Goal: Task Accomplishment & Management: Complete application form

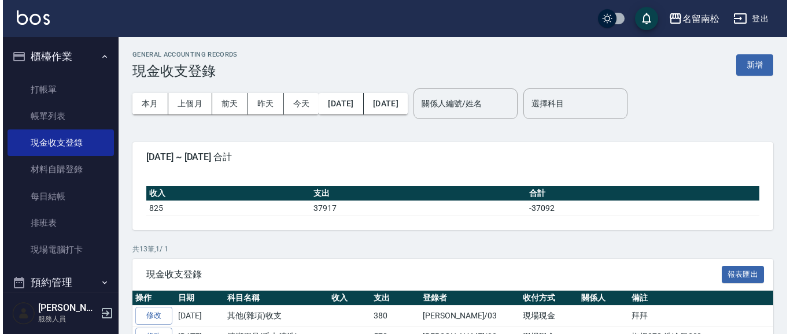
scroll to position [286, 0]
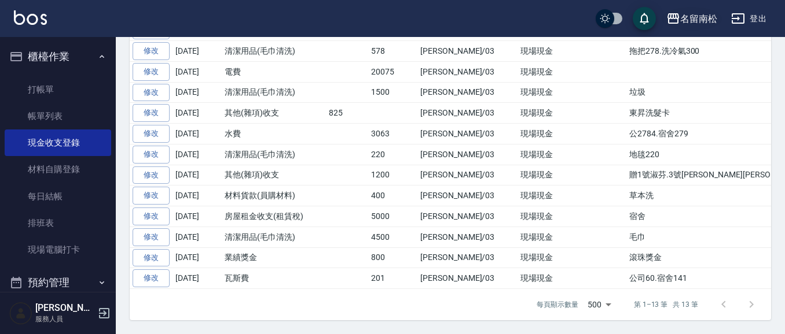
click at [688, 21] on div "名留南松" at bounding box center [698, 19] width 37 height 14
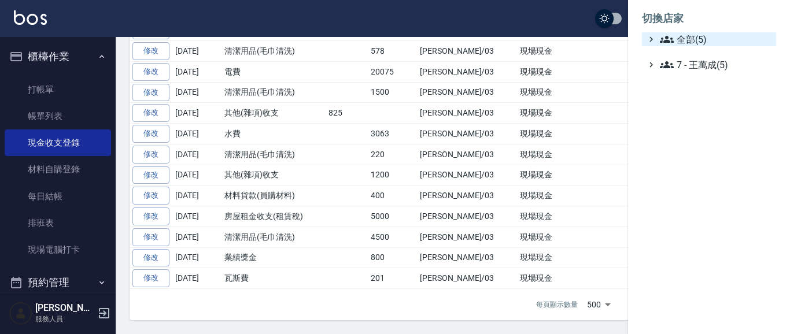
click at [681, 39] on span "全部(5)" at bounding box center [716, 39] width 112 height 14
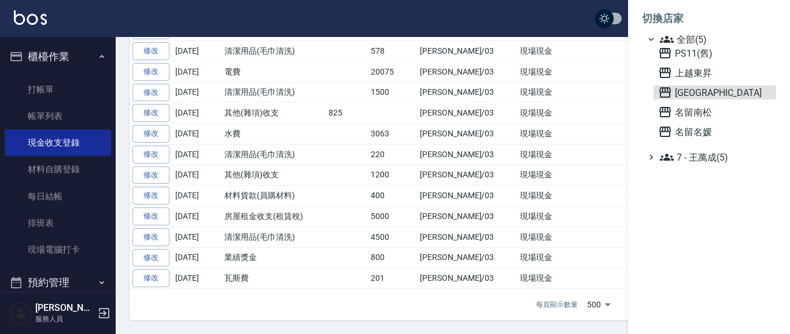
drag, startPoint x: 694, startPoint y: 90, endPoint x: 487, endPoint y: 87, distance: 206.6
click at [694, 90] on span "[GEOGRAPHIC_DATA]" at bounding box center [715, 93] width 113 height 14
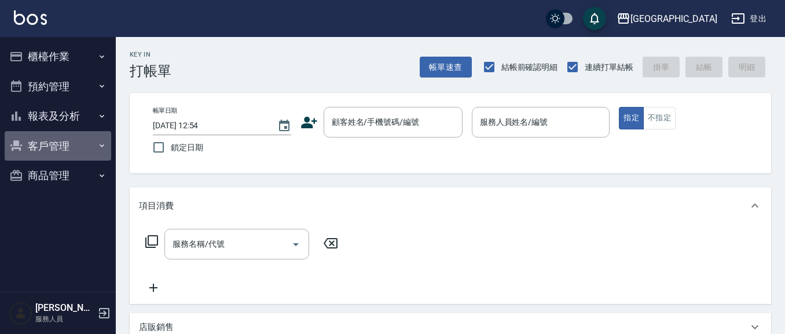
click at [43, 142] on button "客戶管理" at bounding box center [58, 146] width 106 height 30
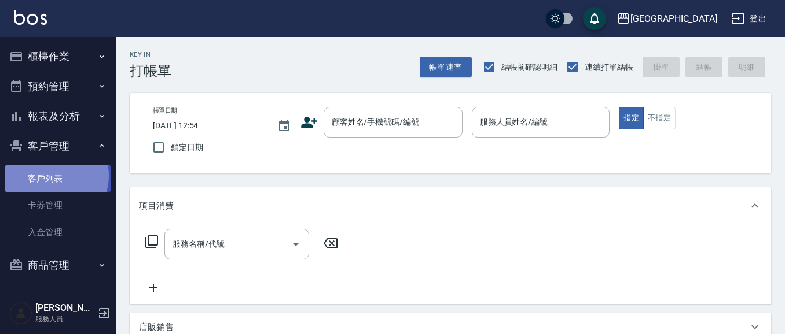
click at [53, 176] on link "客戶列表" at bounding box center [58, 179] width 106 height 27
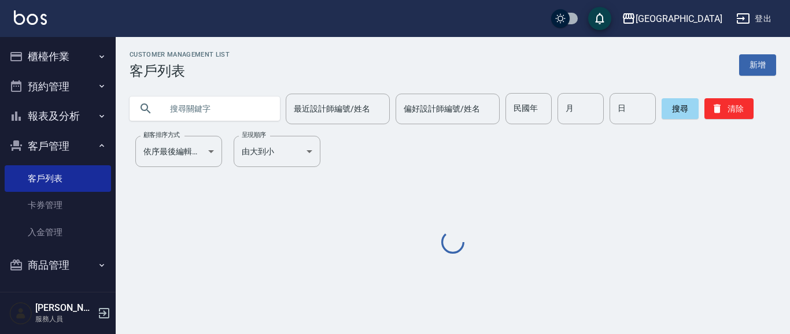
drag, startPoint x: 203, startPoint y: 111, endPoint x: 191, endPoint y: 88, distance: 26.1
click at [198, 105] on input "text" at bounding box center [216, 108] width 109 height 31
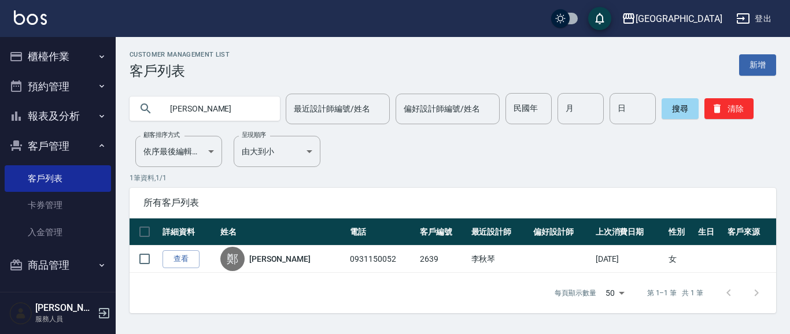
type input "鄭"
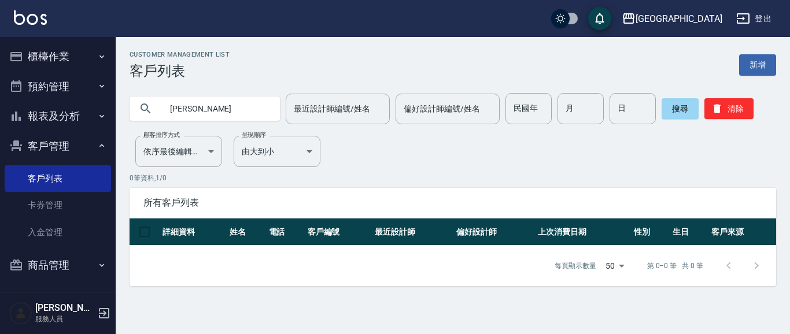
type input "朱艷"
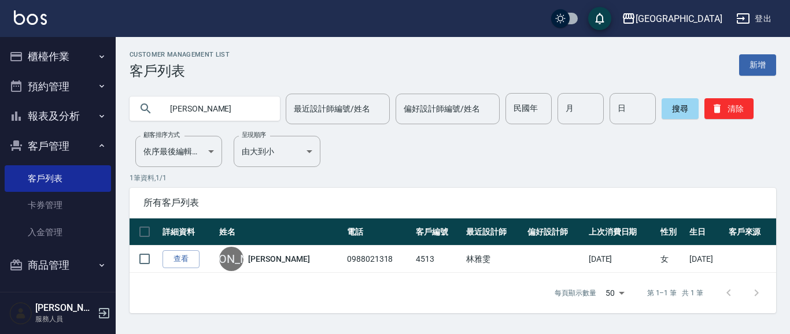
click at [53, 54] on button "櫃檯作業" at bounding box center [58, 57] width 106 height 30
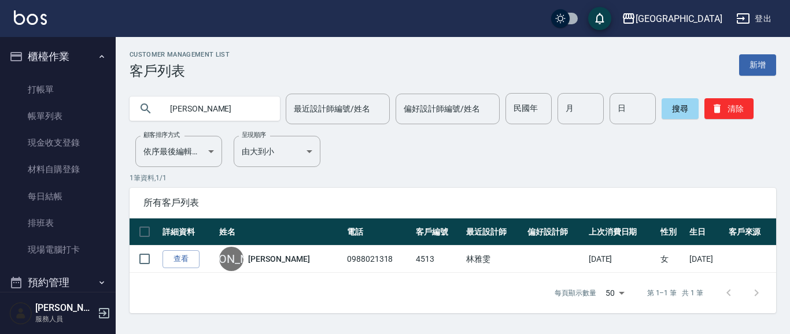
drag, startPoint x: 60, startPoint y: 90, endPoint x: 440, endPoint y: 83, distance: 380.3
click at [60, 90] on link "打帳單" at bounding box center [58, 89] width 106 height 27
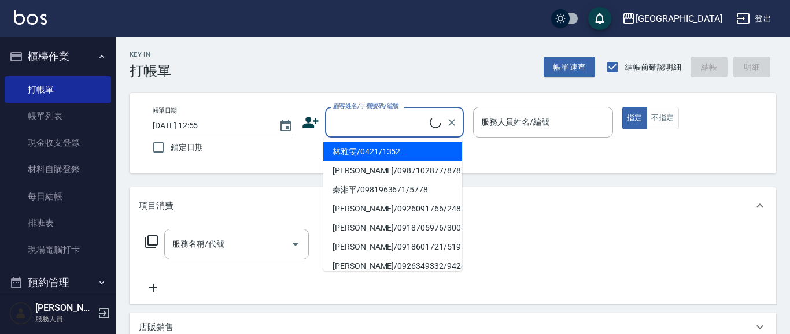
drag, startPoint x: 374, startPoint y: 117, endPoint x: 0, endPoint y: 2, distance: 391.2
click at [374, 116] on input "顧客姓名/手機號碼/編號" at bounding box center [380, 122] width 100 height 20
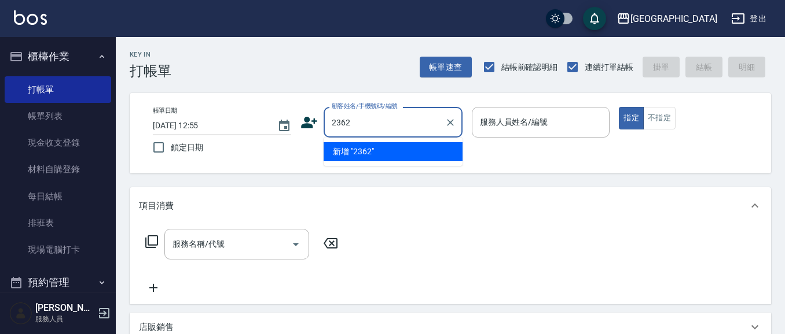
type input "2362"
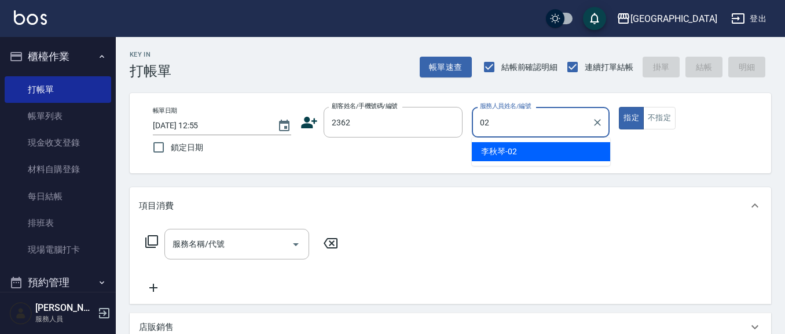
type input "李秋琴-02"
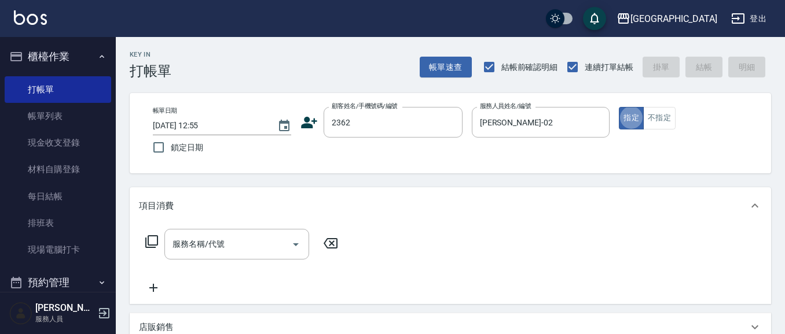
type button "true"
type input "紀憲政/0922945859/2362"
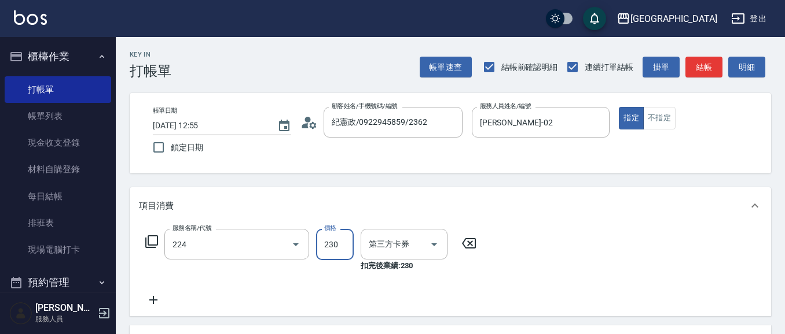
type input "洗髮(卡)230(224)"
type input "舊有卡券"
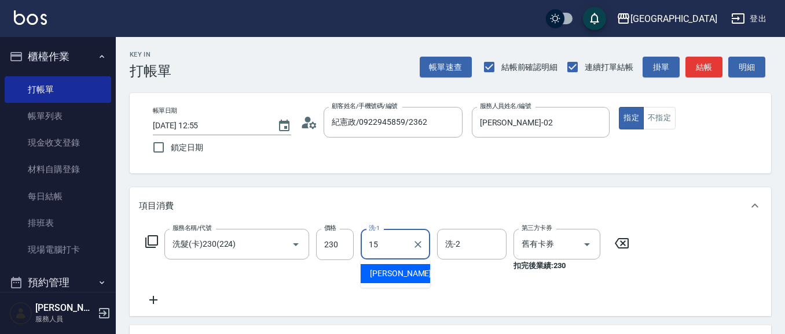
type input "蔡惠娟-15"
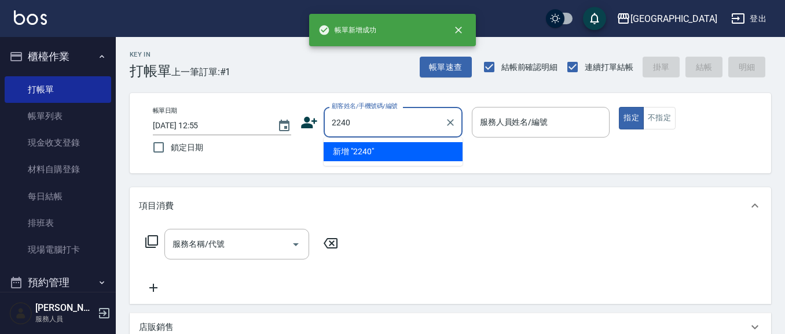
type input "2240"
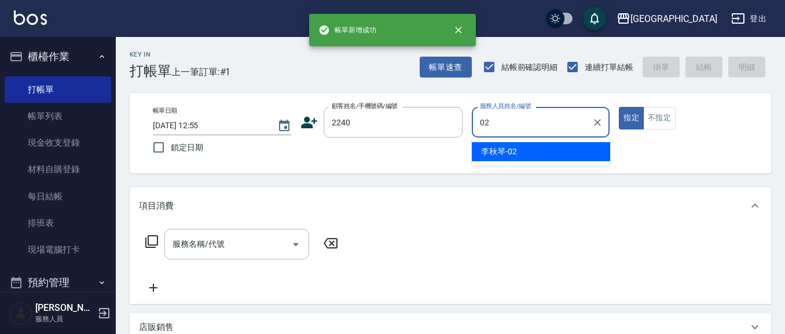
type input "李秋琴-02"
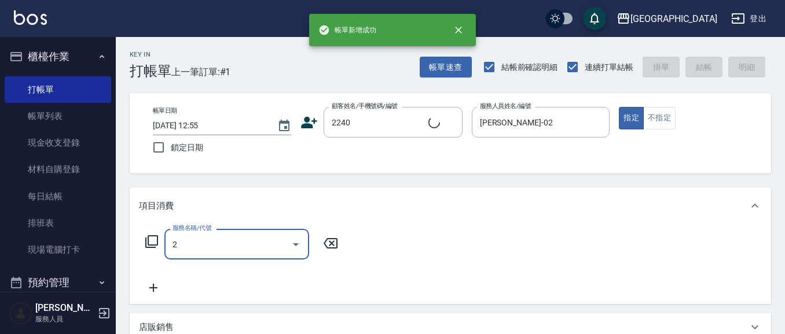
type input "20"
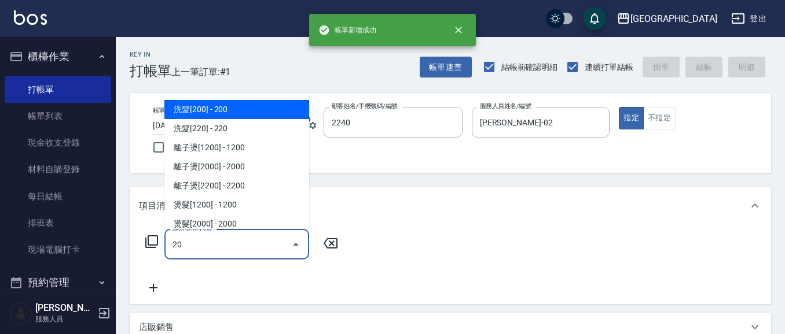
type input "于蕙/0933721362/2240"
type input "洗髮[280](202)"
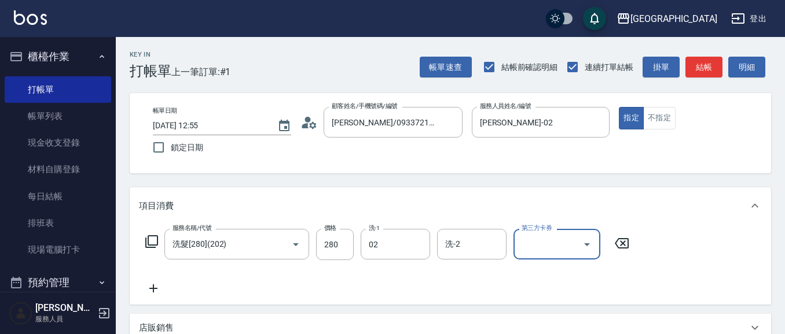
type input "李秋琴-02"
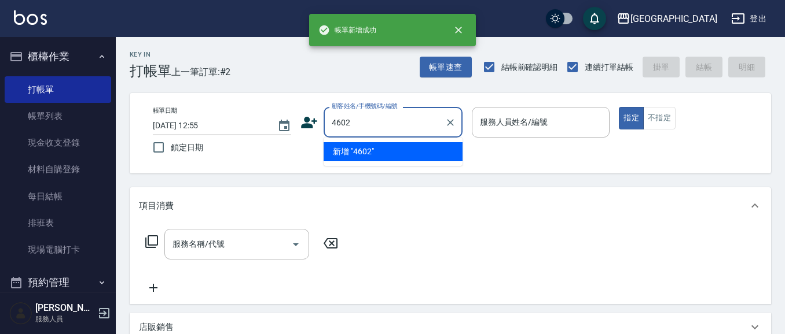
type input "4602"
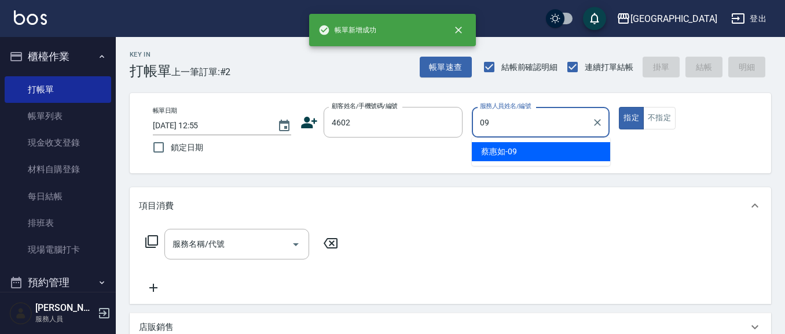
type input "蔡惠如-09"
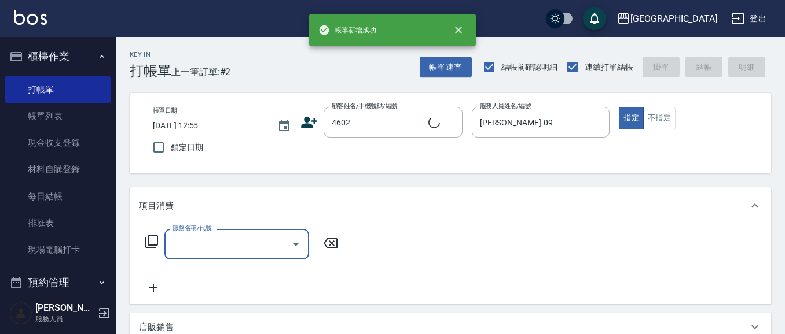
type input "姜己妹/4602_姜己妹/4602"
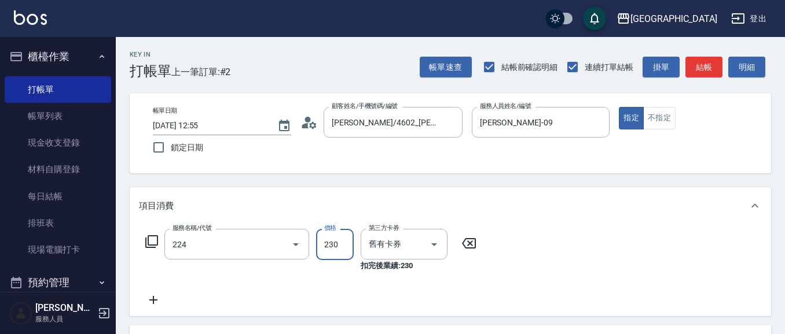
type input "洗髮(卡)230(224)"
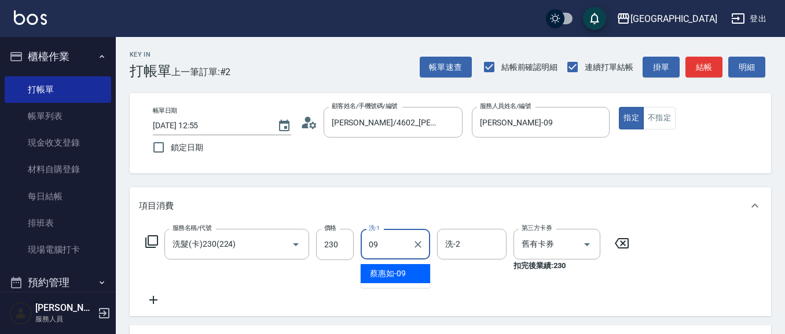
type input "蔡惠如-09"
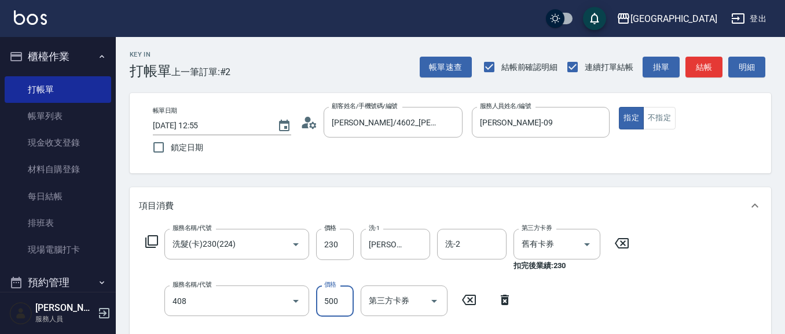
type input "剪髮(500)(408)"
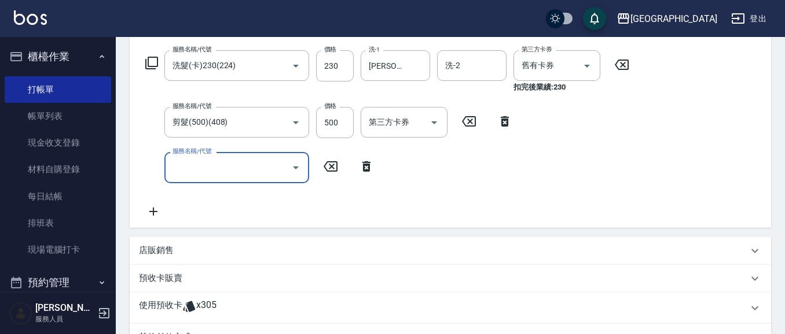
type input "2025/09/26 12:56"
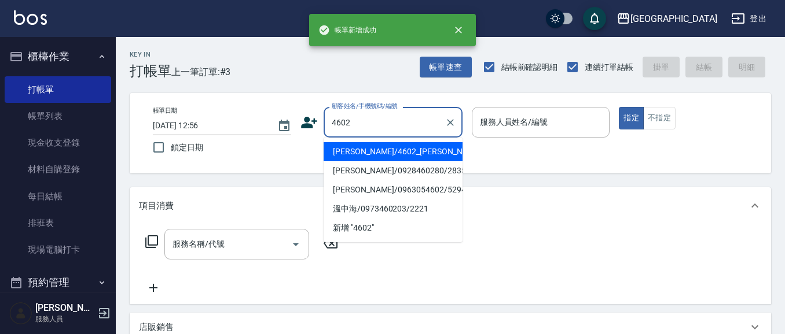
type input "4602"
type input "0"
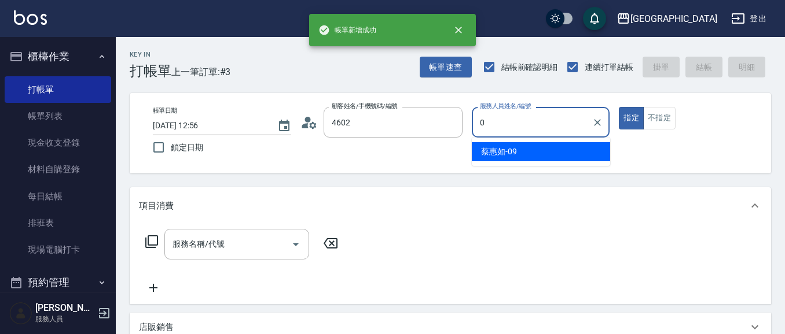
type input "姜己妹/4602_姜己妹/4602"
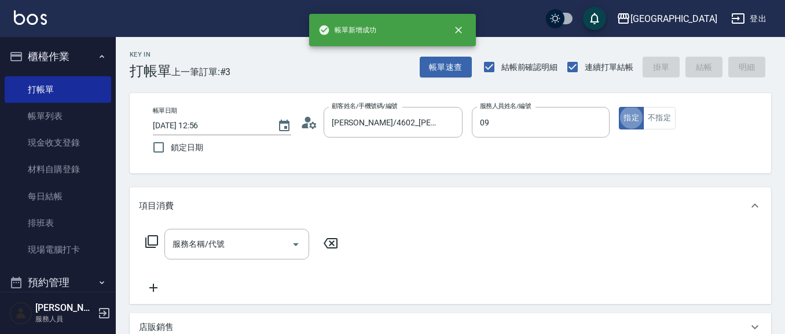
type input "蔡惠如-09"
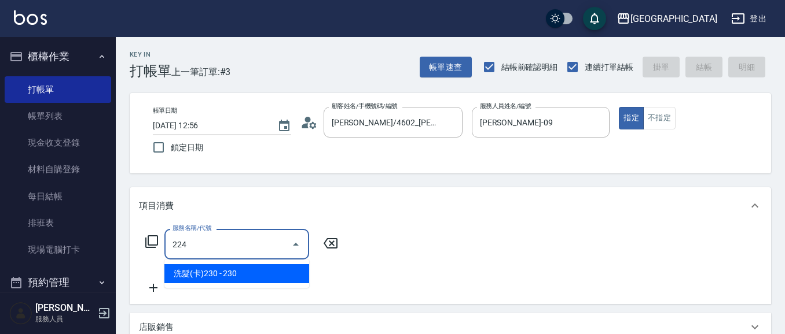
type input "洗髮(卡)230(224)"
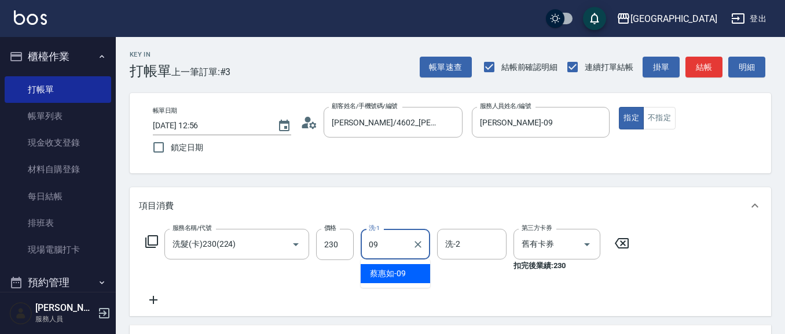
type input "蔡惠如-09"
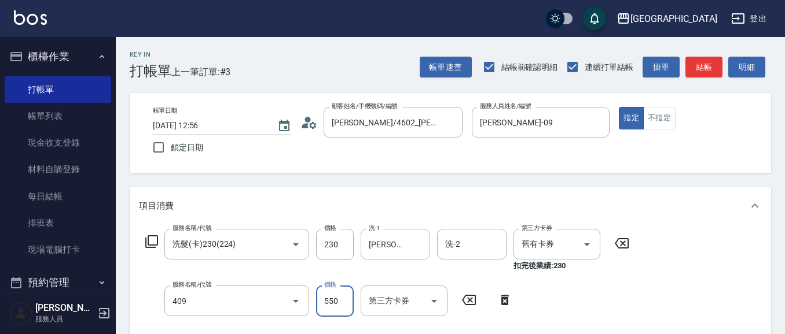
type input "剪髮(550)(409)"
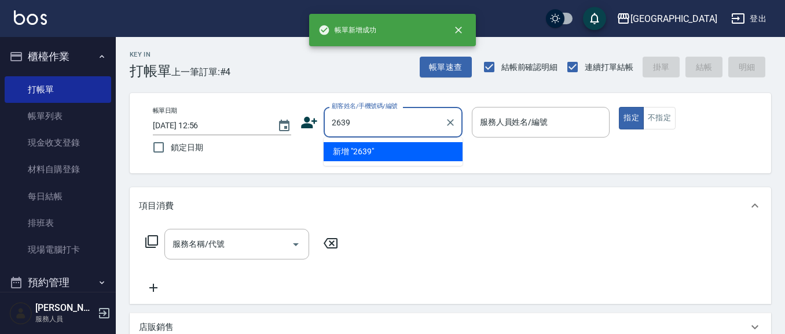
type input "2639"
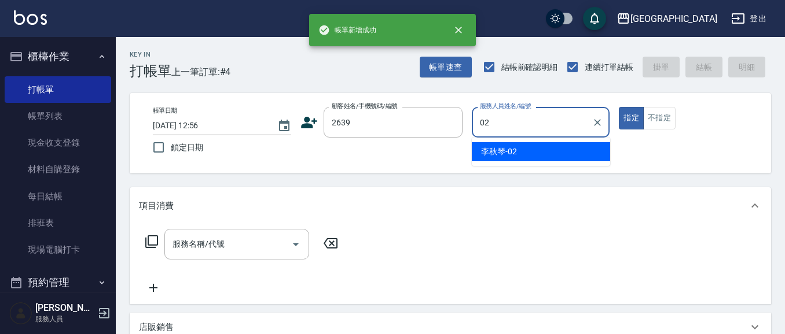
type input "李秋琴-02"
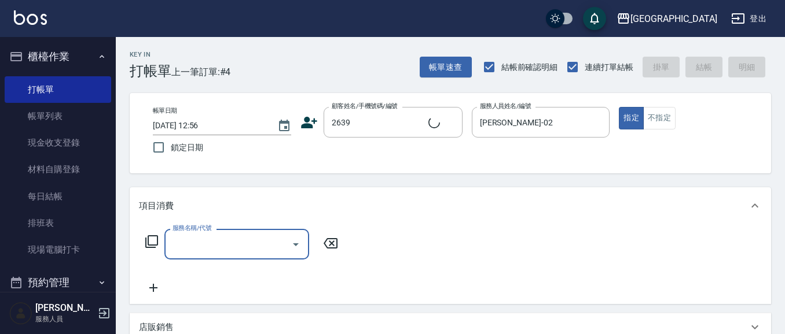
type input "4"
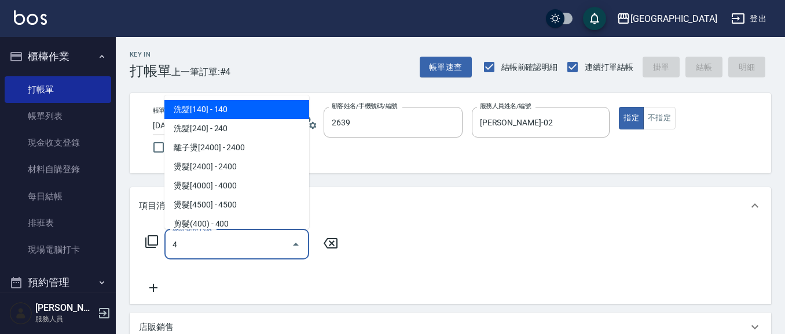
type input "鄭金葉/0931150052/2639"
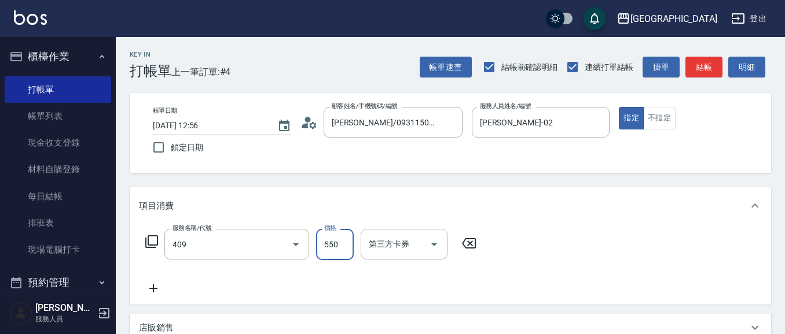
type input "剪髮(550)(409)"
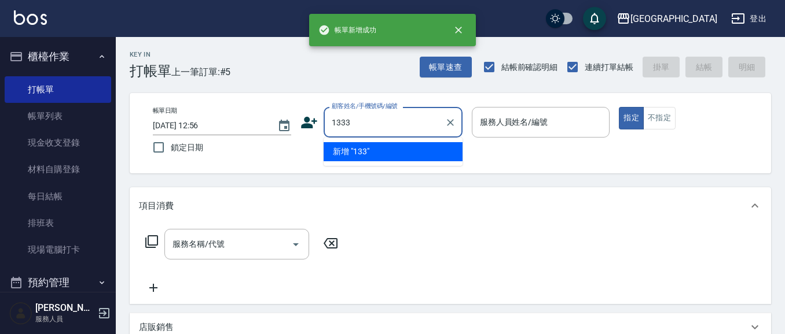
type input "1333"
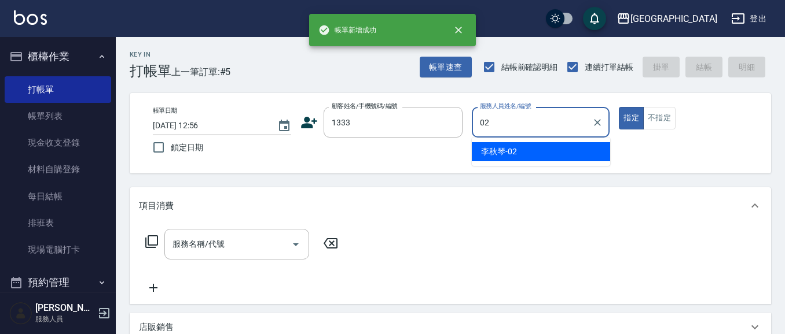
type input "李秋琴-02"
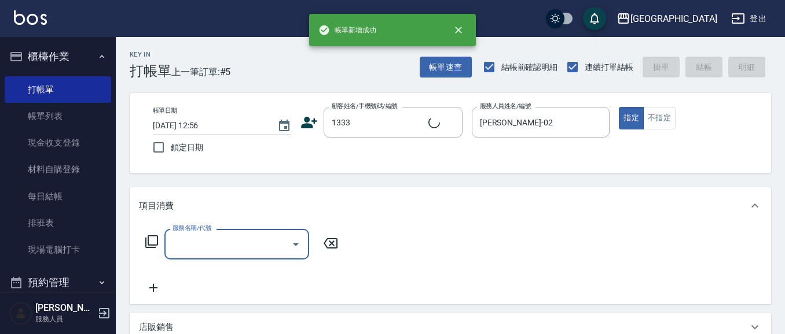
type input "江美欣/0932191005/1333"
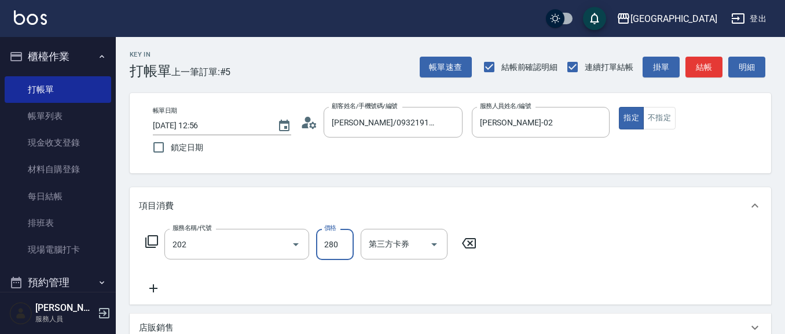
type input "洗髮[280](202)"
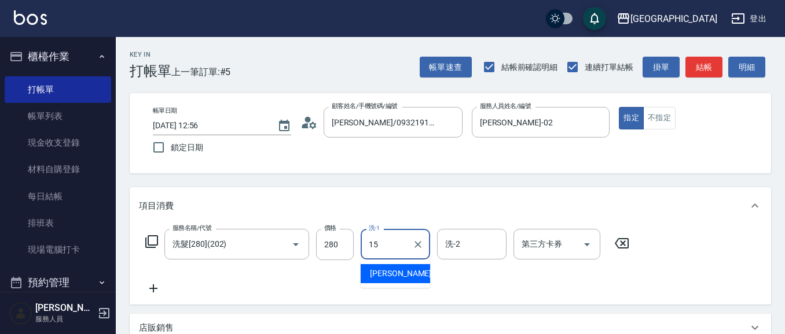
type input "蔡惠娟-15"
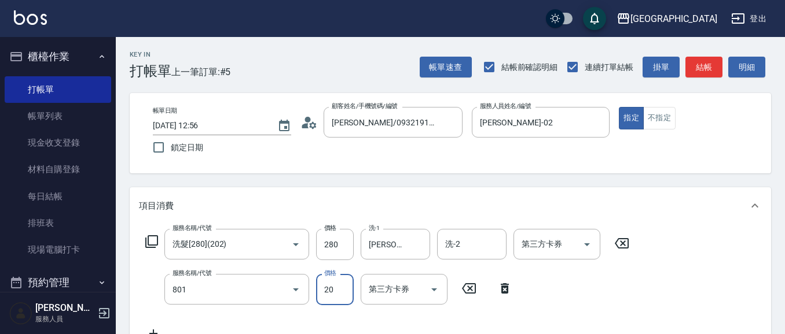
type input "潤絲(801)"
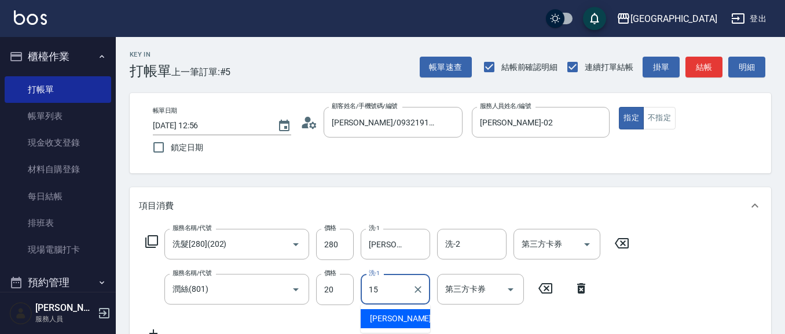
type input "蔡惠娟-15"
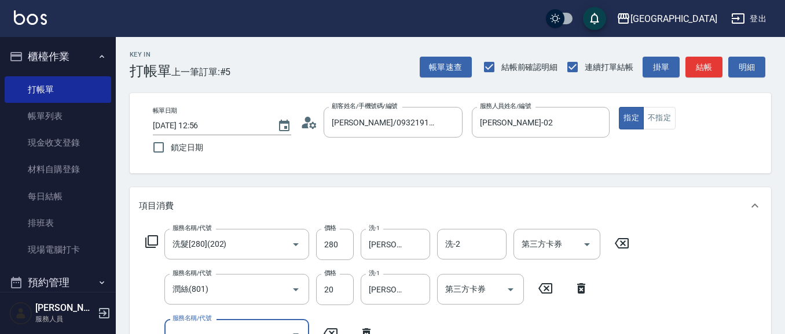
scroll to position [10, 0]
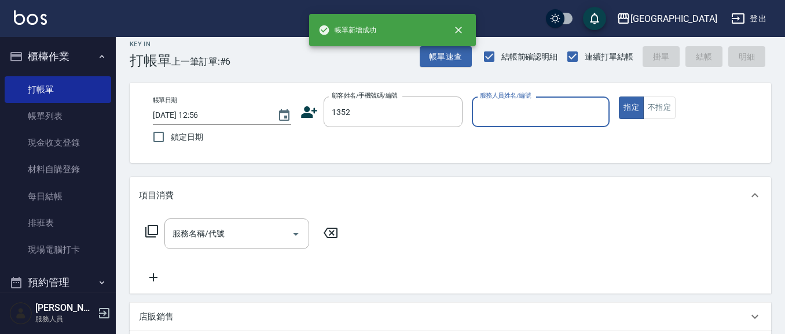
type input "1352"
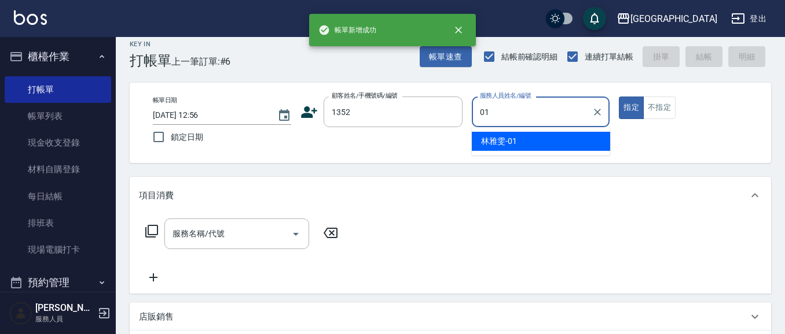
type input "林雅雯-01"
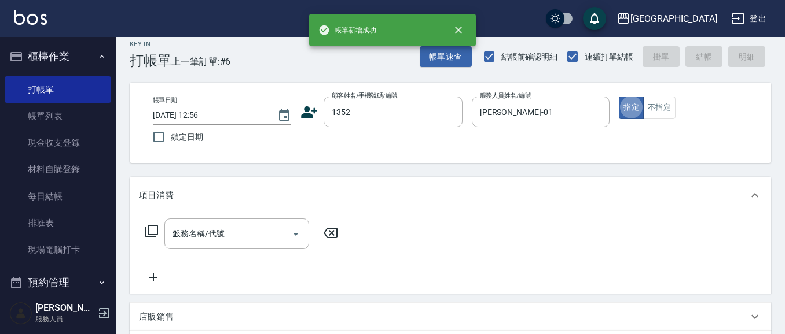
type input "21"
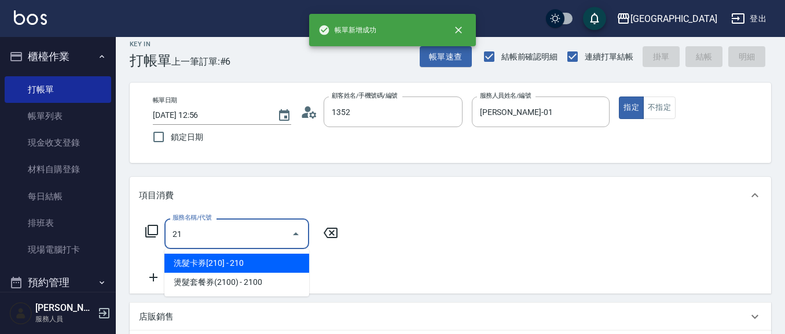
type input "林雅雯/0421/1352"
type input "滾珠洗髪699(214)"
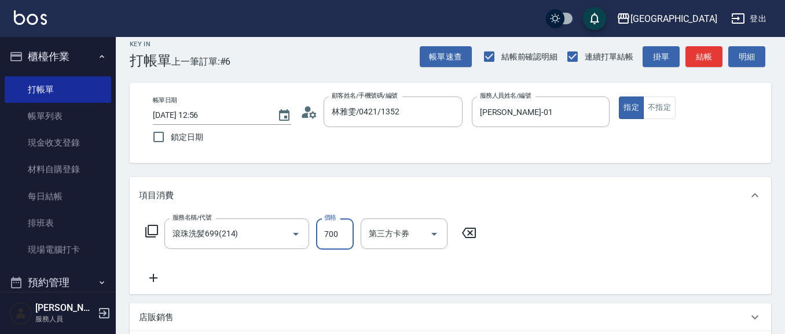
type input "700"
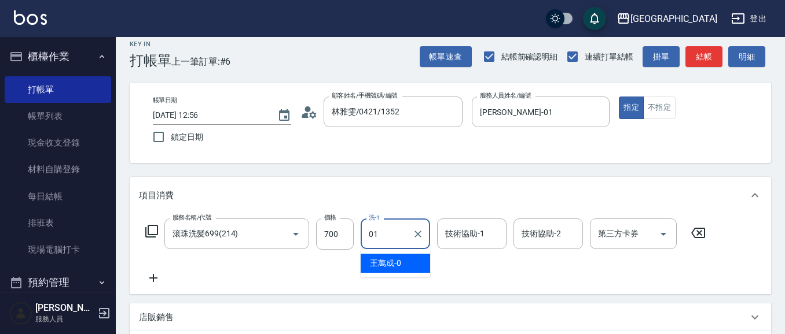
type input "林雅雯-01"
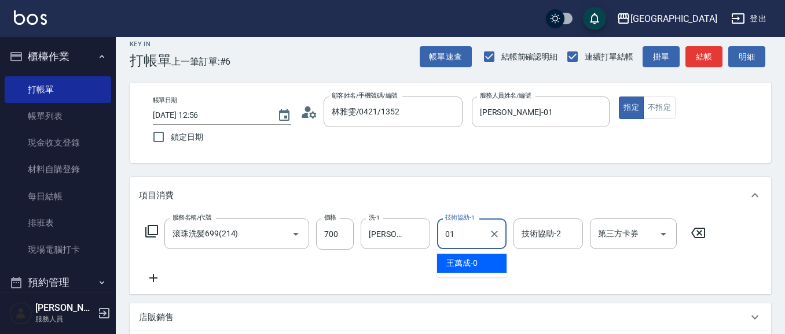
type input "林雅雯-01"
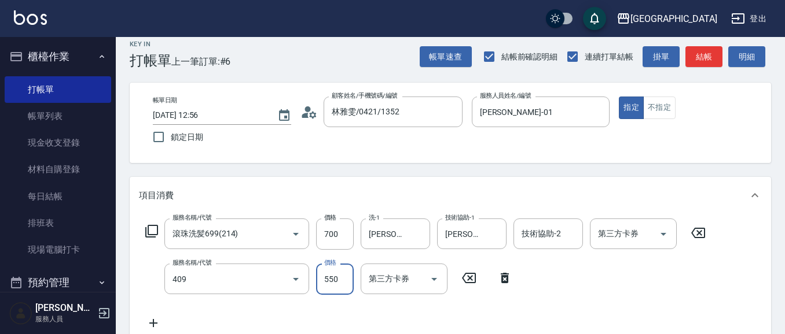
type input "剪髮(550)(409)"
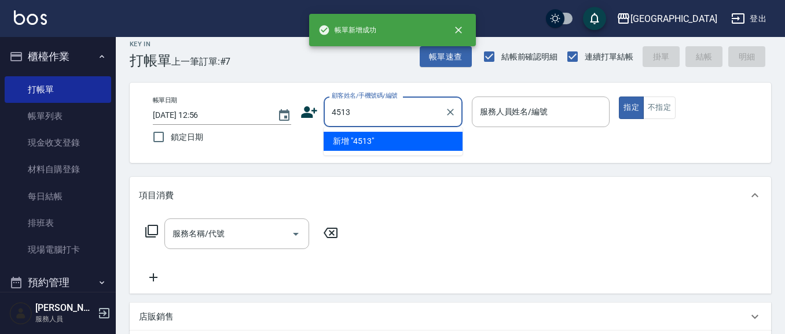
type input "4513"
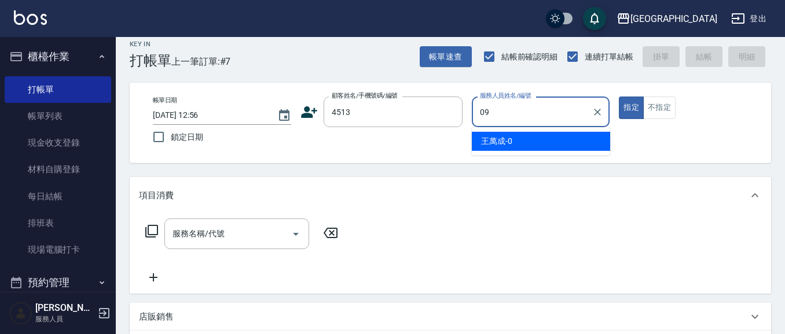
type input "09"
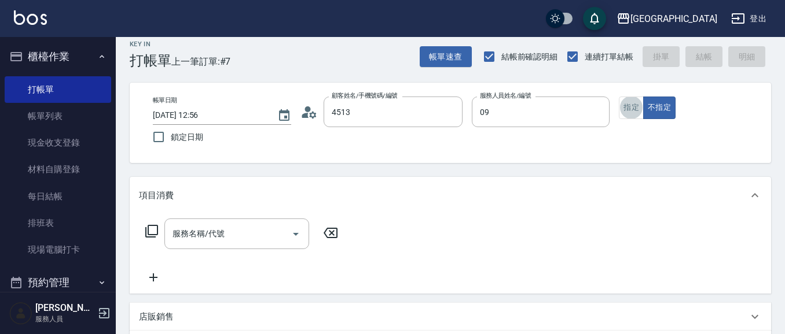
type input "朱艷鳳/0988021318/4513"
type input "蔡惠如-09"
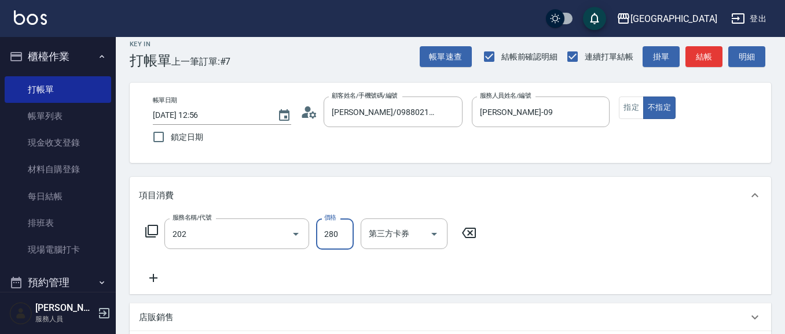
type input "洗髮[280](202)"
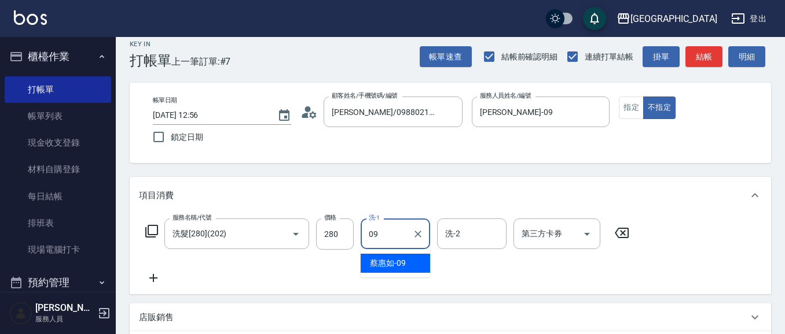
type input "蔡惠如-09"
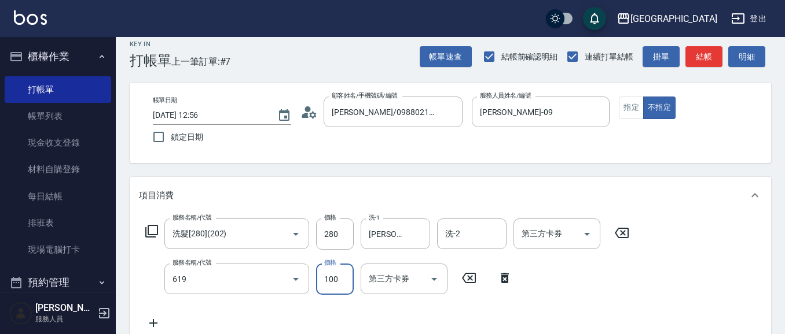
type input "煥彩.玻酸.晶膜.水療(619)"
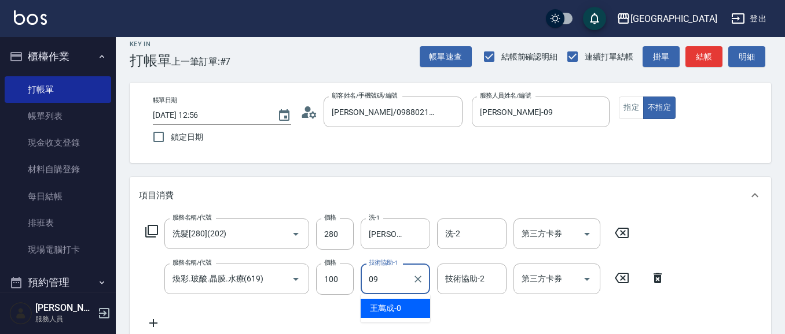
type input "蔡惠如-09"
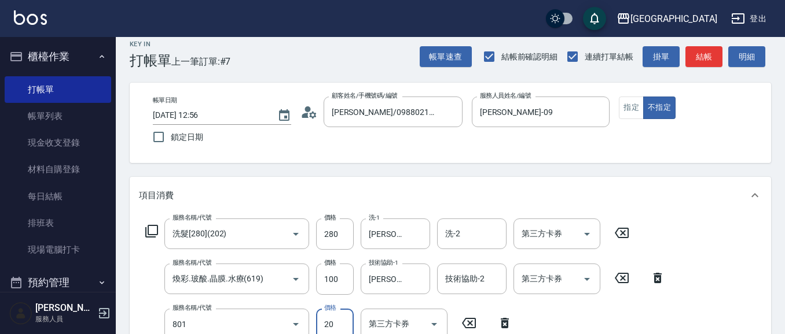
type input "潤絲(801)"
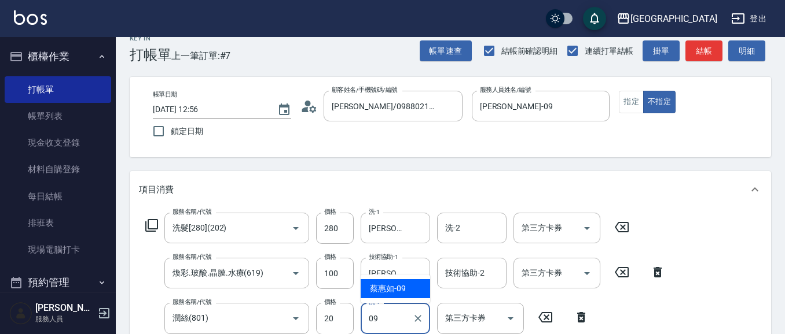
type input "蔡惠如-09"
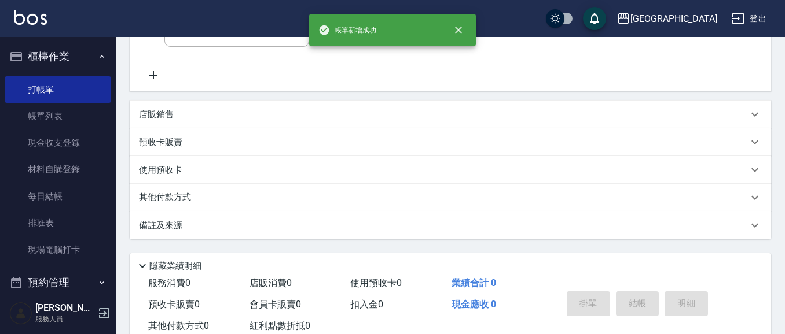
scroll to position [0, 0]
